Goal: Task Accomplishment & Management: Use online tool/utility

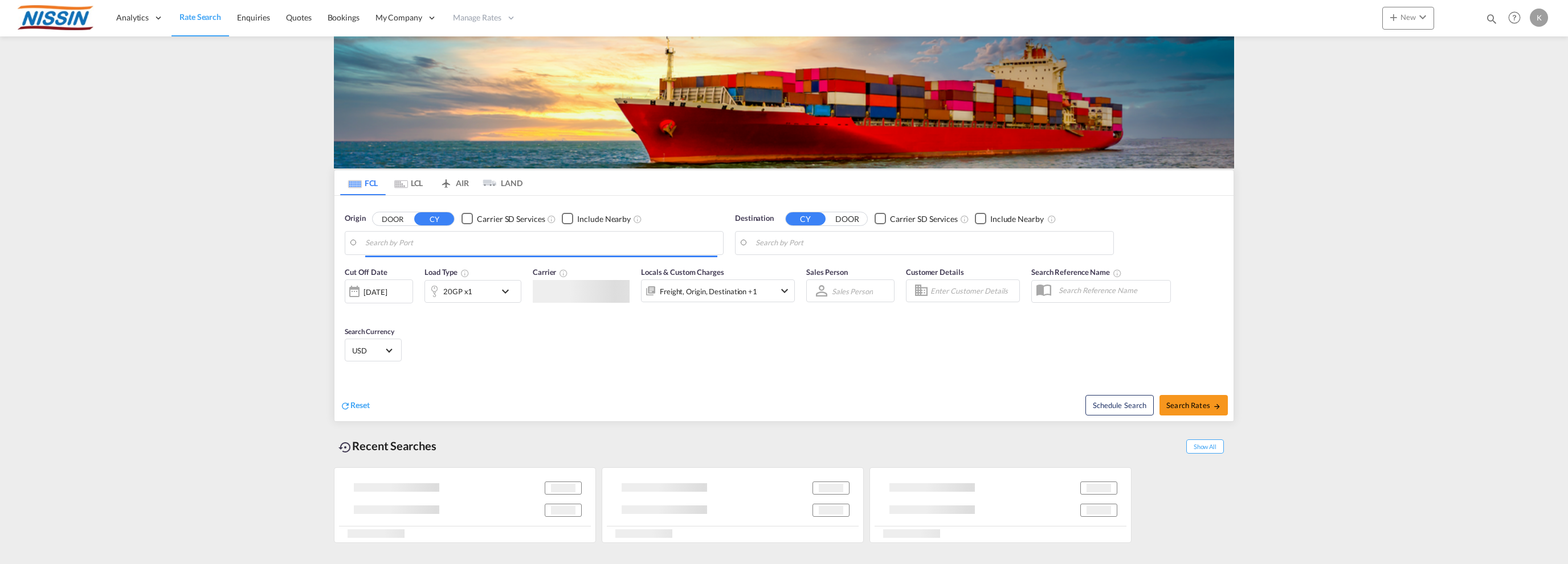
type input "[GEOGRAPHIC_DATA], [GEOGRAPHIC_DATA], USLAX"
type input "[GEOGRAPHIC_DATA], JPTYO"
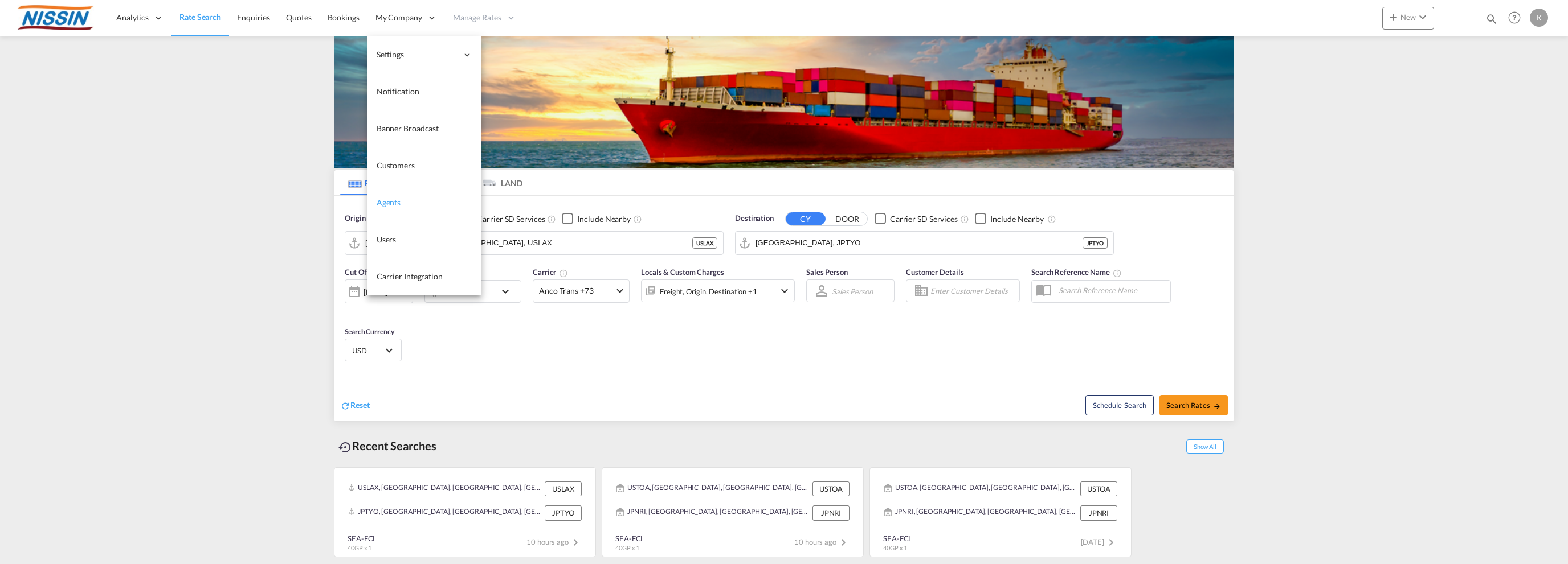
click at [418, 200] on link "Agents" at bounding box center [424, 203] width 114 height 37
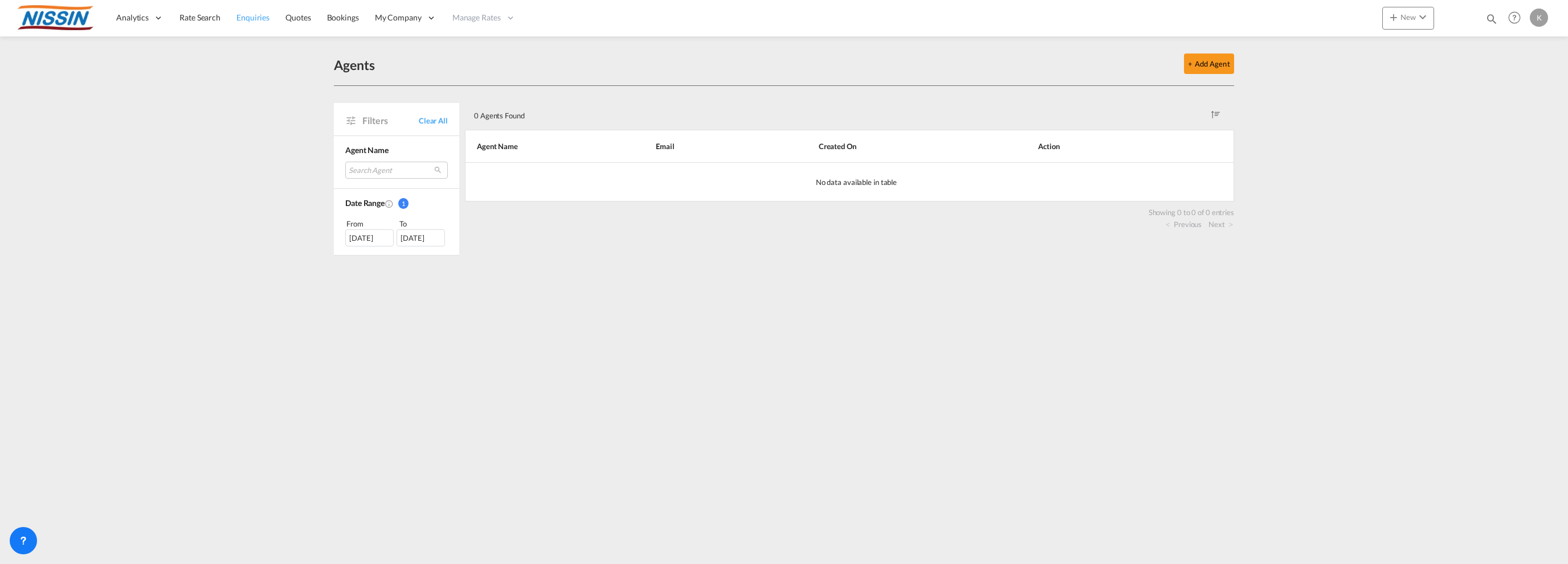
click at [253, 16] on span "Enquiries" at bounding box center [252, 18] width 33 height 9
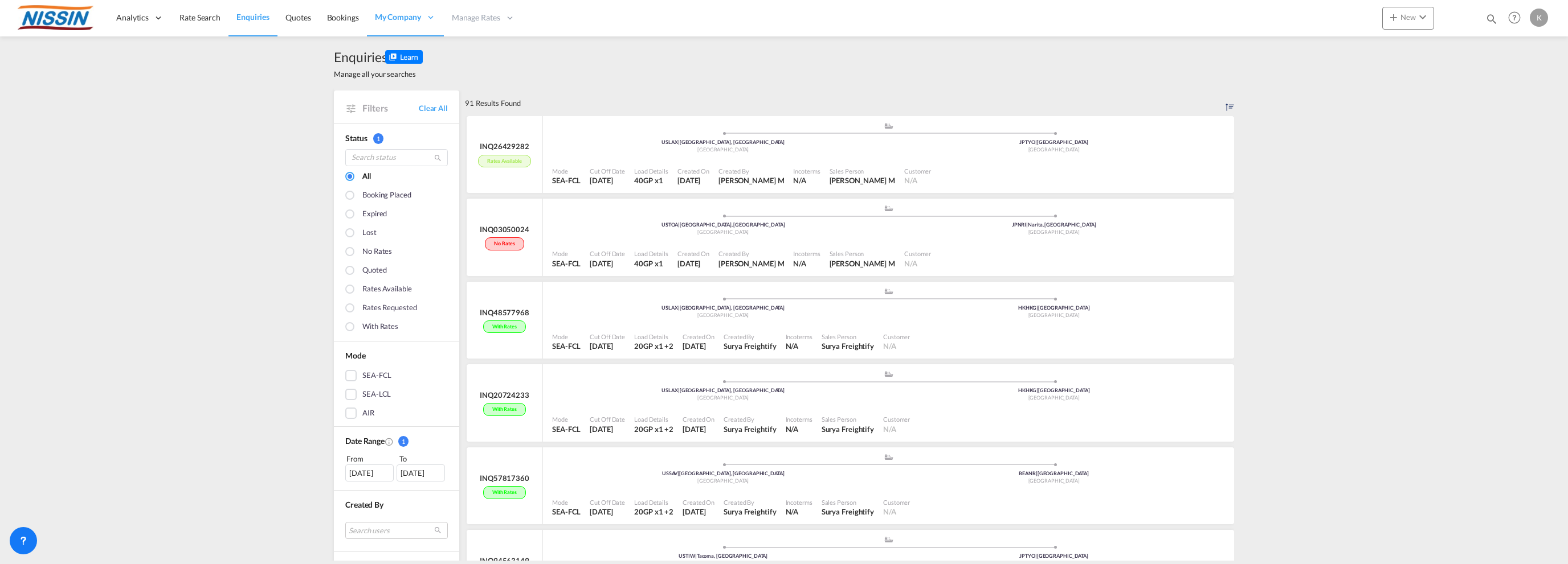
click at [346, 288] on div at bounding box center [351, 290] width 12 height 11
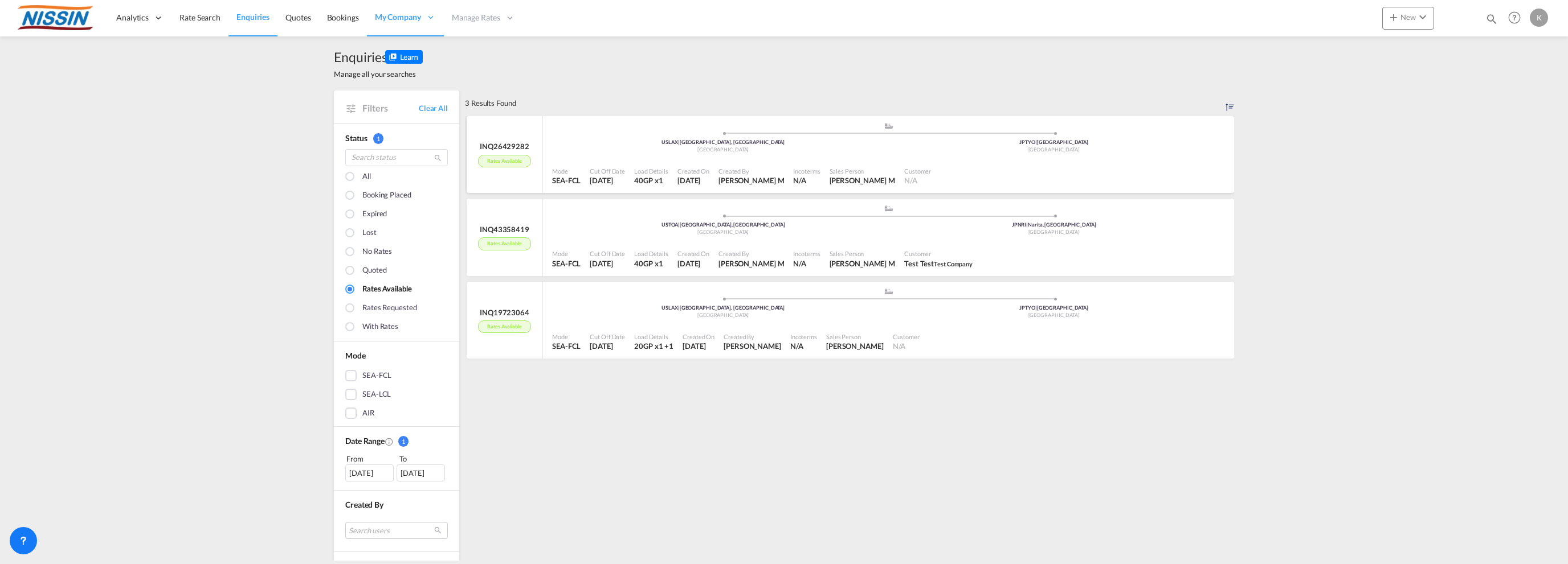
click at [651, 161] on div "Mode SEA-FCL Cut Off Date [DATE] Load Details 40GP x1 Created On [DATE] Created…" at bounding box center [888, 176] width 691 height 34
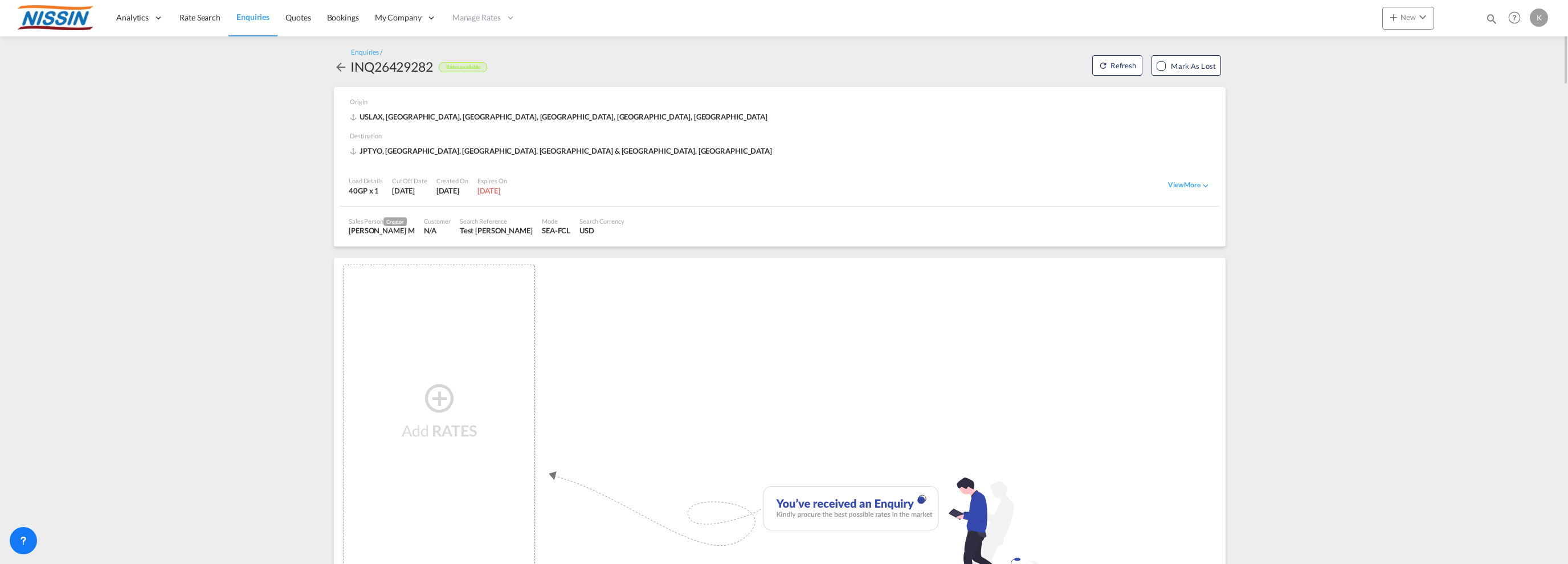
click at [336, 66] on md-icon "icon-arrow-left" at bounding box center [340, 67] width 14 height 14
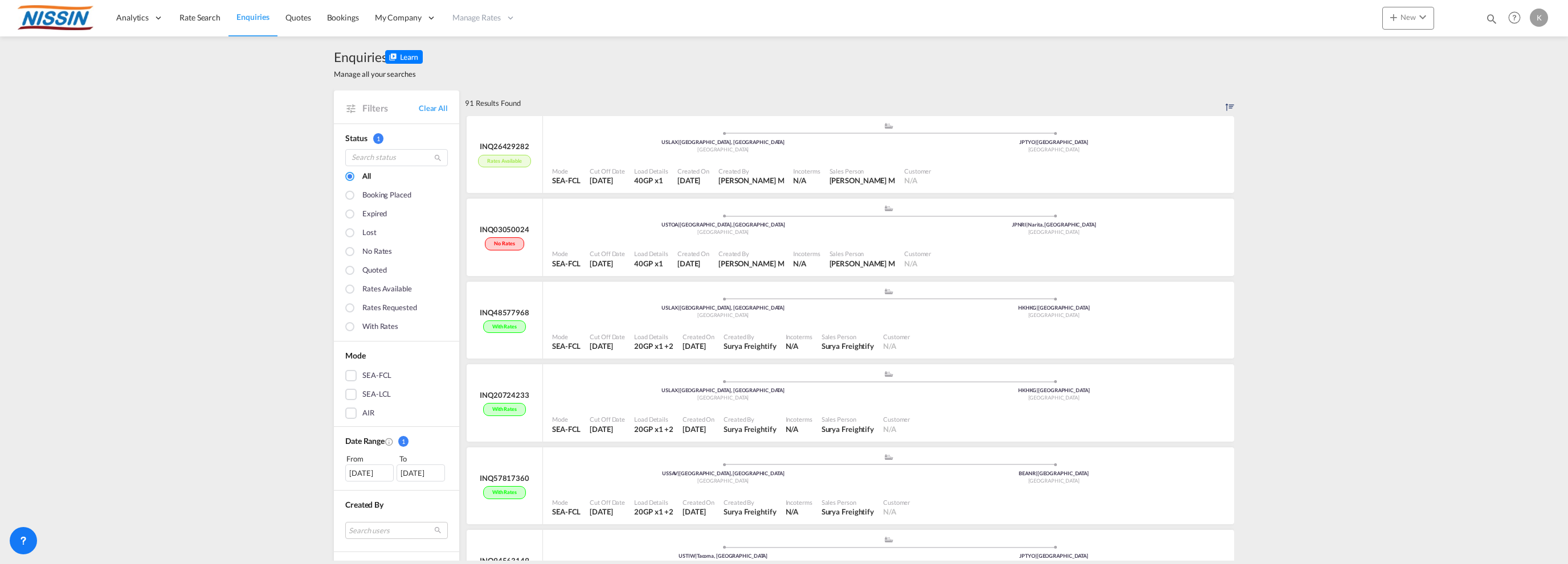
click at [346, 287] on div at bounding box center [351, 290] width 12 height 11
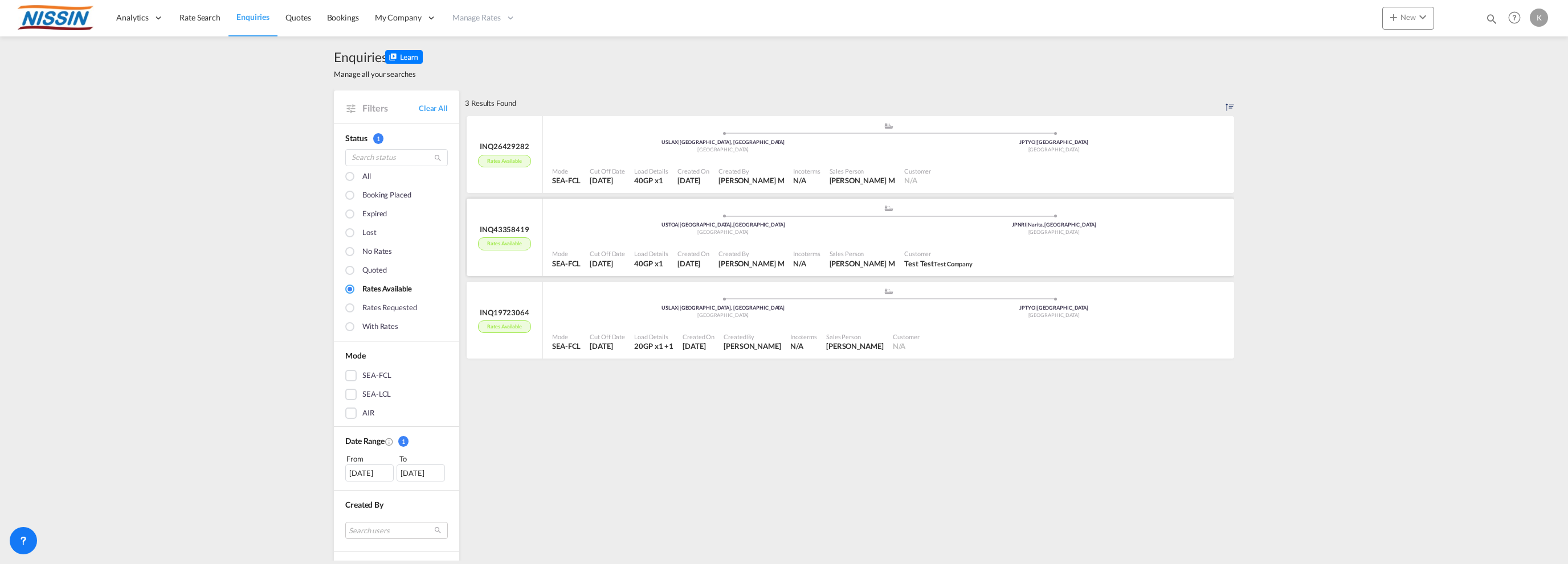
click at [636, 248] on div "Load Details 40GP x1" at bounding box center [651, 259] width 43 height 25
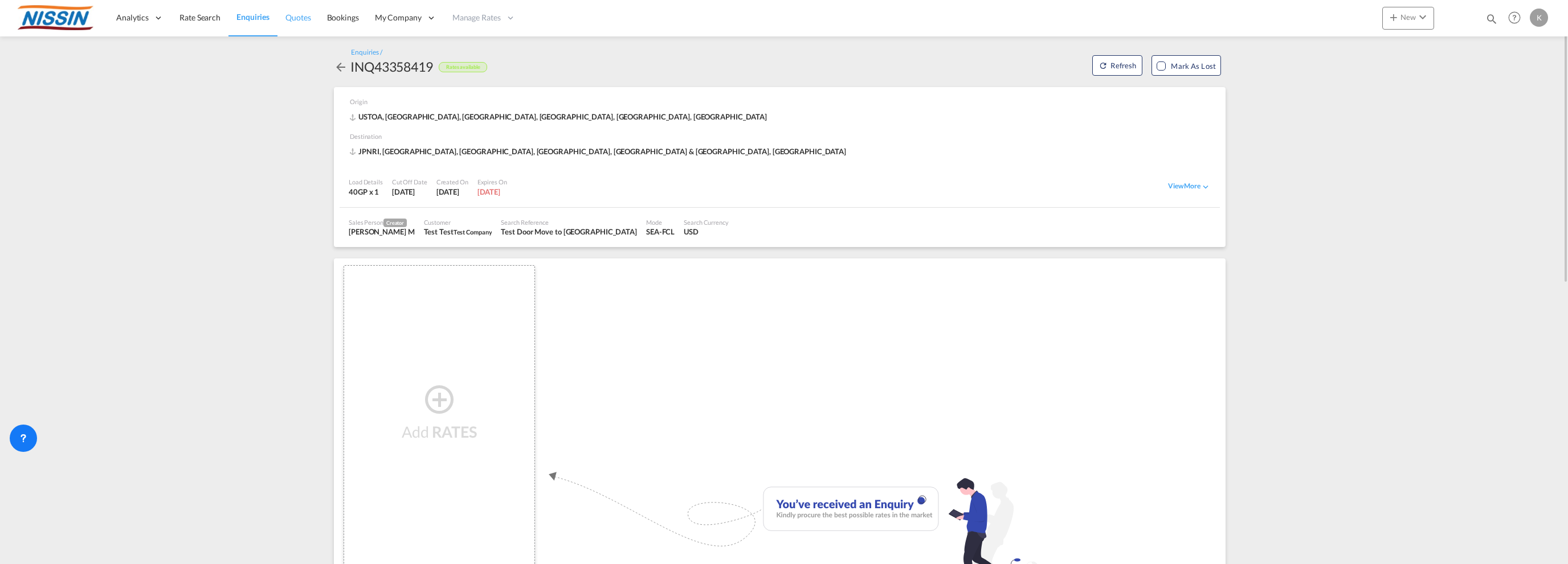
click at [300, 16] on span "Quotes" at bounding box center [298, 18] width 25 height 9
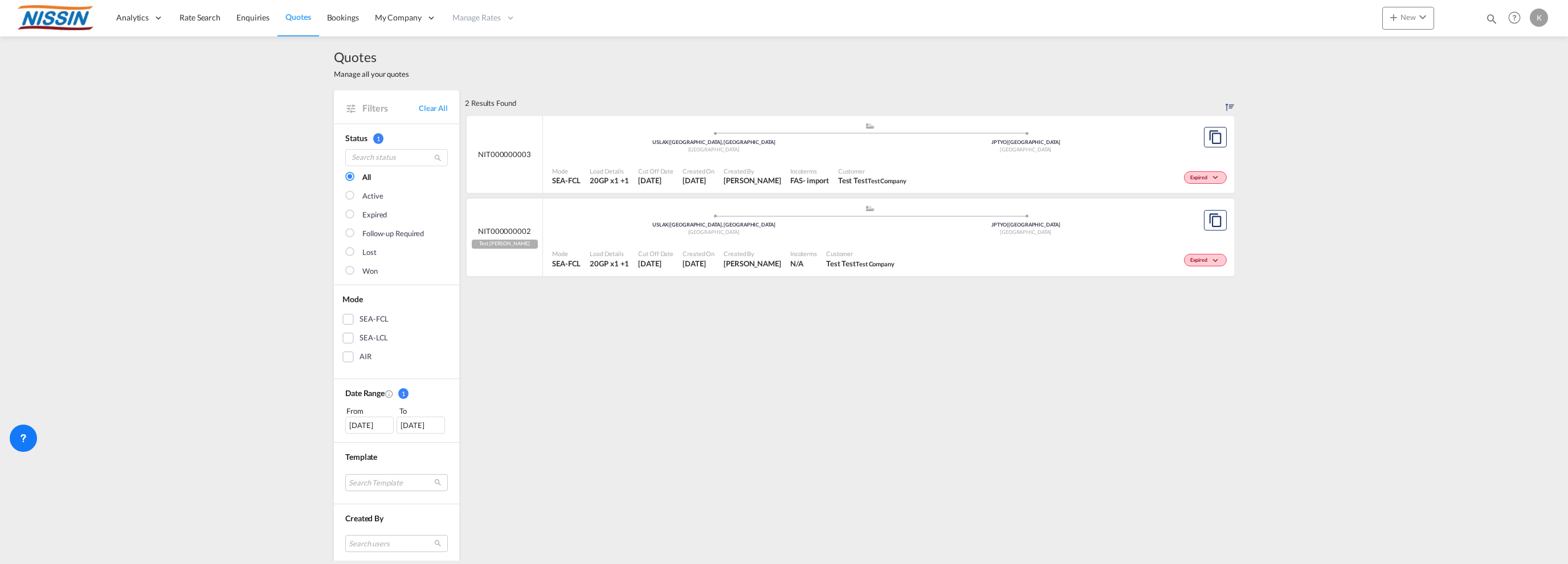
drag, startPoint x: 1100, startPoint y: 196, endPoint x: 1092, endPoint y: 198, distance: 8.2
drag, startPoint x: 1092, startPoint y: 198, endPoint x: 1012, endPoint y: 337, distance: 160.4
click at [1012, 339] on div "2 Results Found .a{fill:#e6e6e6;}.b{fill:#cecece;}.c{fill:#2f2e41;}.d{fill:#a06…" at bounding box center [849, 486] width 769 height 791
click at [1185, 175] on div "Expired" at bounding box center [1205, 177] width 43 height 13
click at [1134, 161] on div "Lost" at bounding box center [784, 282] width 1568 height 564
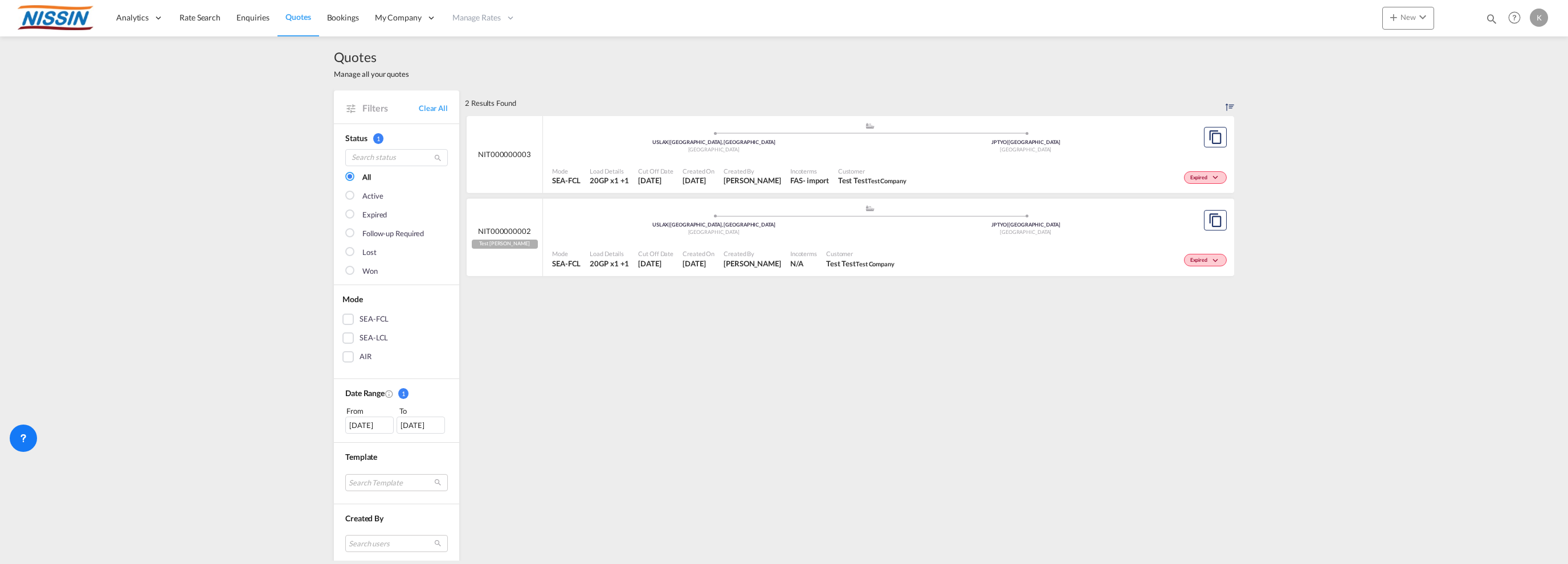
click at [604, 135] on ul ".a{fill:#aaa8ad;} .a{fill:#aaa8ad;} USLAX | [GEOGRAPHIC_DATA], [GEOGRAPHIC_DATA…" at bounding box center [870, 136] width 624 height 5
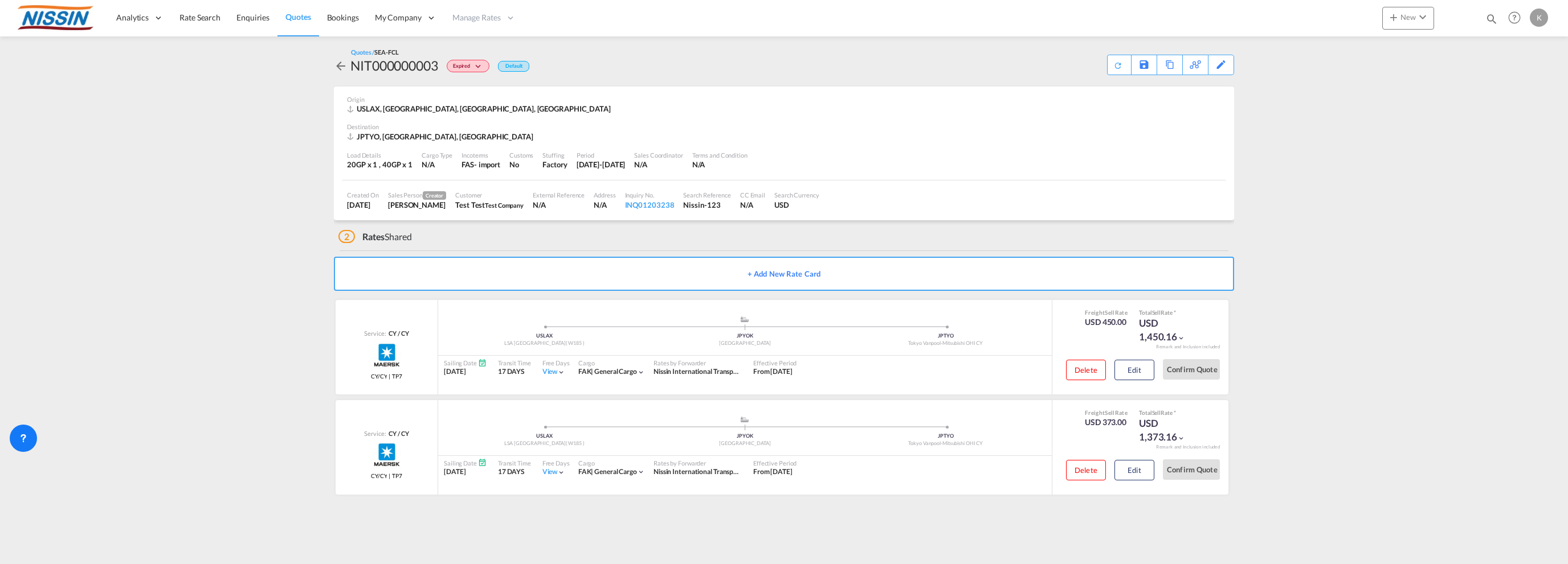
drag, startPoint x: 1110, startPoint y: 74, endPoint x: 1009, endPoint y: 63, distance: 101.6
click at [1016, 63] on div "Quotes / SEA-FCL NIT000000003 Expired Default Save As Template Copy Quote Reque…" at bounding box center [784, 62] width 900 height 27
drag, startPoint x: 265, startPoint y: 15, endPoint x: 290, endPoint y: 32, distance: 30.2
click at [265, 16] on span "Enquiries" at bounding box center [252, 18] width 33 height 9
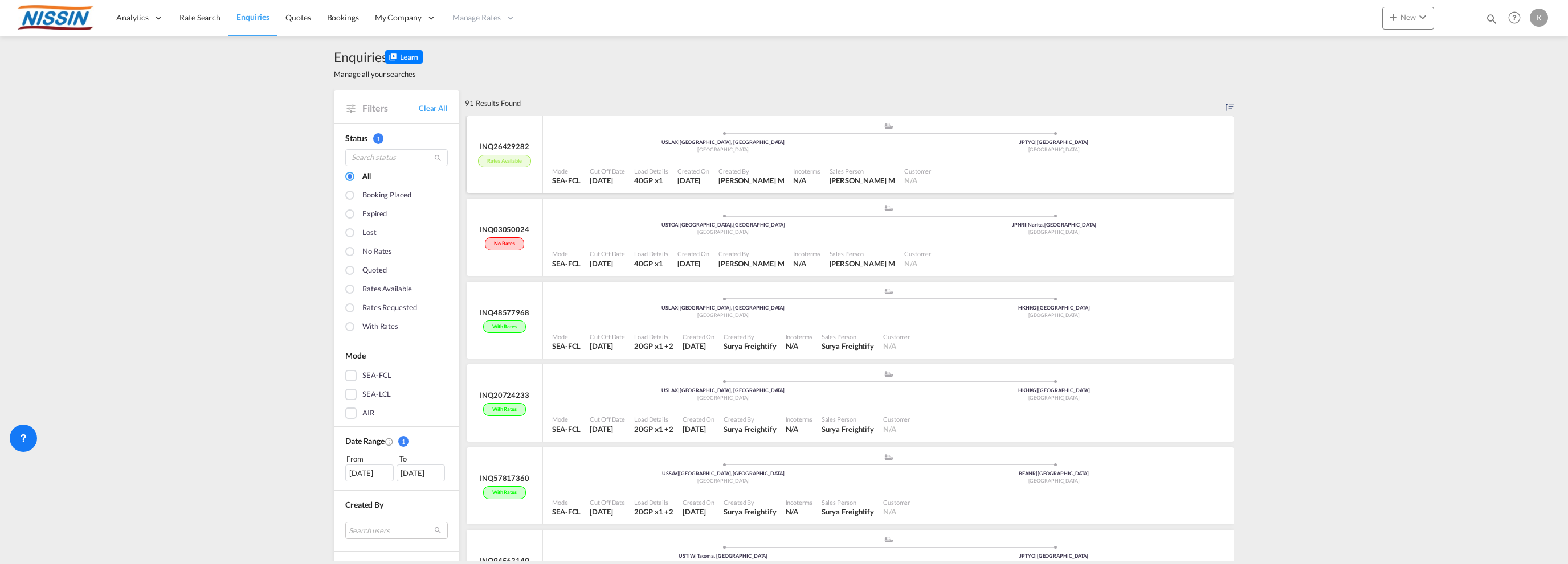
click at [609, 155] on div ".a{fill:#aaa8ad;} .a{fill:#aaa8ad;} USLAX | [GEOGRAPHIC_DATA], [GEOGRAPHIC_DATA…" at bounding box center [889, 139] width 673 height 34
